Goal: Check status: Check status

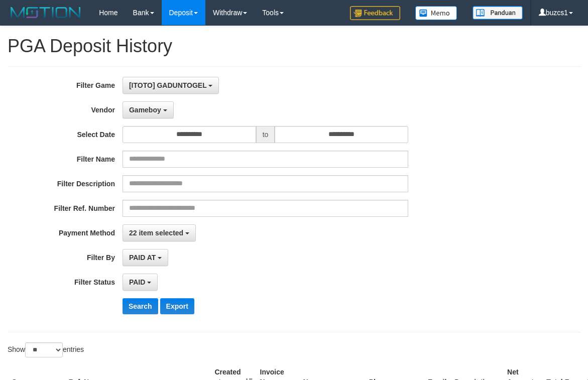
select select "**********"
select select "*********"
select select "*"
select select "**"
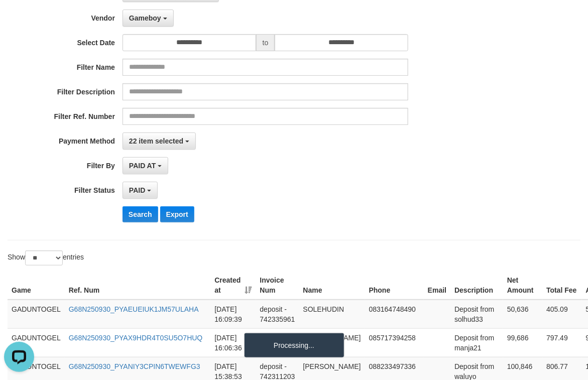
scroll to position [9, 0]
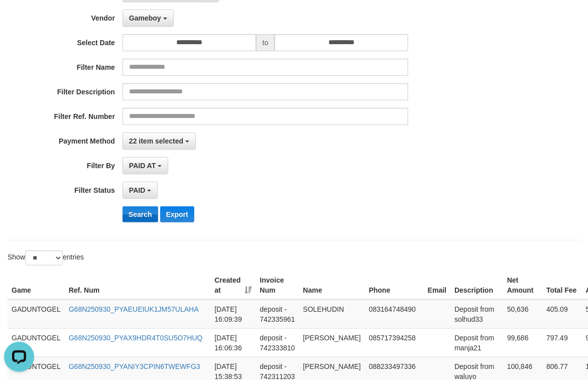
click at [126, 217] on button "Search" at bounding box center [140, 214] width 36 height 16
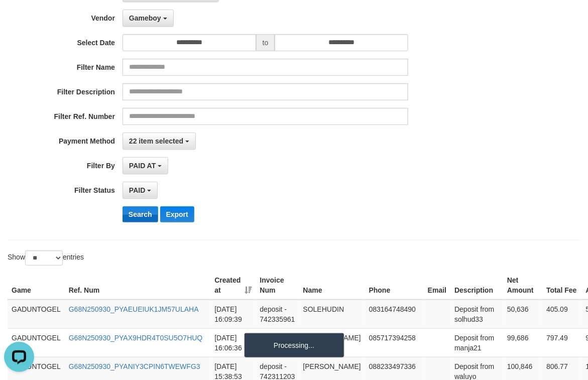
click at [126, 217] on button "Search" at bounding box center [140, 214] width 36 height 16
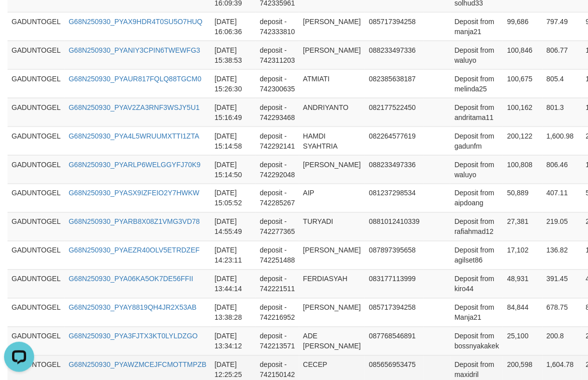
scroll to position [468, 0]
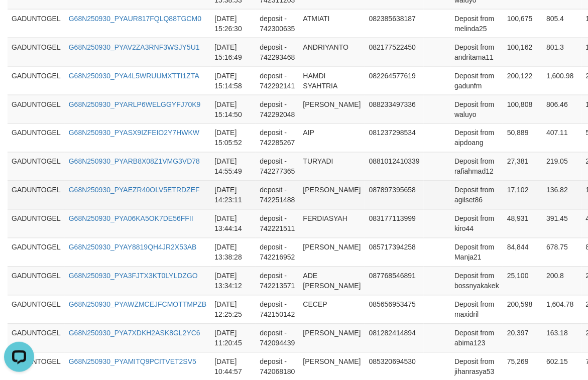
click at [469, 199] on td "Deposit from agilset86" at bounding box center [476, 195] width 53 height 29
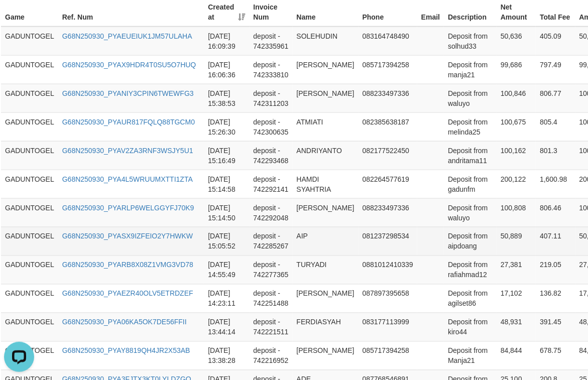
scroll to position [217, 7]
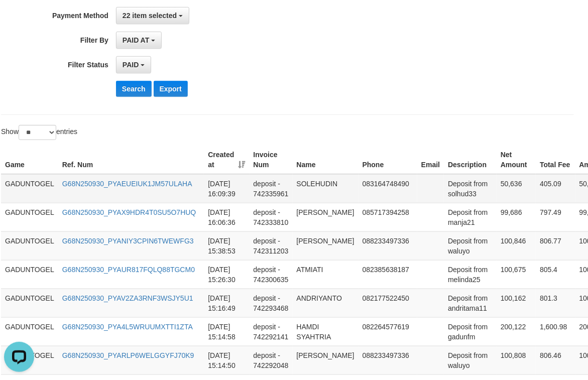
click at [20, 184] on td "GADUNTOGEL" at bounding box center [29, 188] width 57 height 29
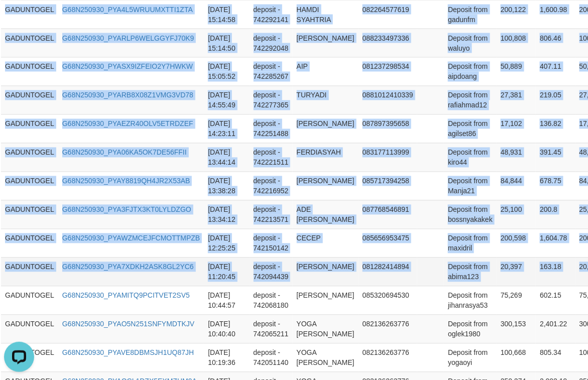
scroll to position [535, 93]
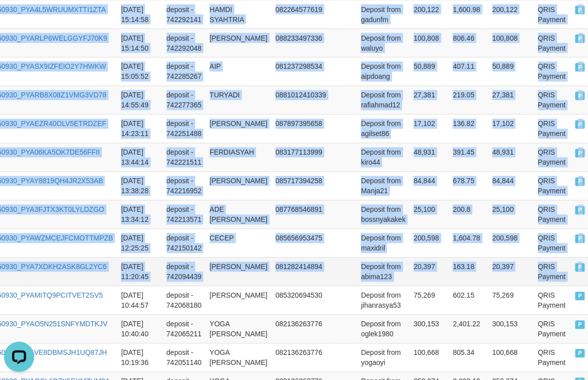
copy tbody "GADUNTOGEL G68N250930_PYAEUEIUK1JM57ULAHA [DATE] 16:09:39 deposit - 742335961 S…"
drag, startPoint x: 20, startPoint y: 184, endPoint x: 581, endPoint y: 266, distance: 567.1
click at [581, 266] on tbody "GADUNTOGEL G68N250930_PYAEUEIUK1JM57ULAHA [DATE] 16:09:39 deposit - 742335961 S…" at bounding box center [257, 215] width 687 height 716
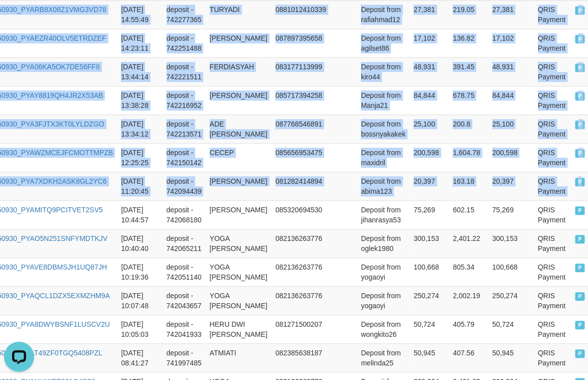
scroll to position [845, 93]
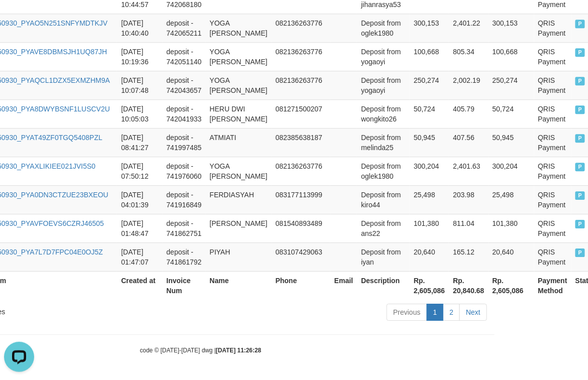
click at [427, 290] on th "Rp. 2,605,086" at bounding box center [429, 285] width 39 height 29
copy th "2,605,086"
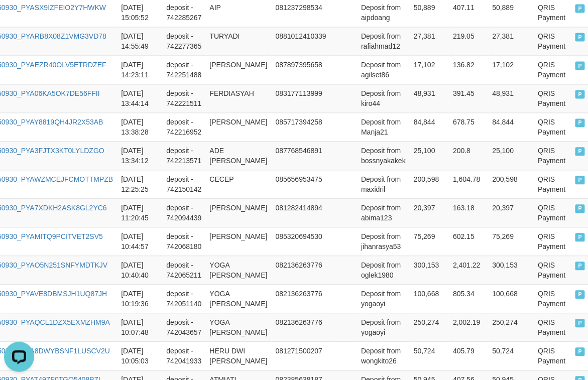
scroll to position [342, 93]
